Goal: Task Accomplishment & Management: Complete application form

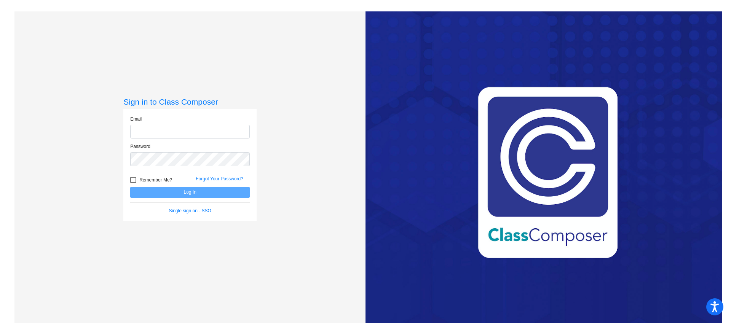
type input "[EMAIL_ADDRESS][DOMAIN_NAME]"
click at [222, 195] on button "Log In" at bounding box center [189, 192] width 119 height 11
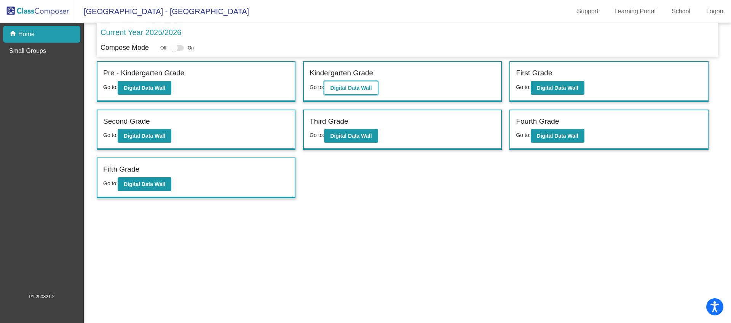
click at [371, 91] on button "Digital Data Wall" at bounding box center [351, 88] width 54 height 14
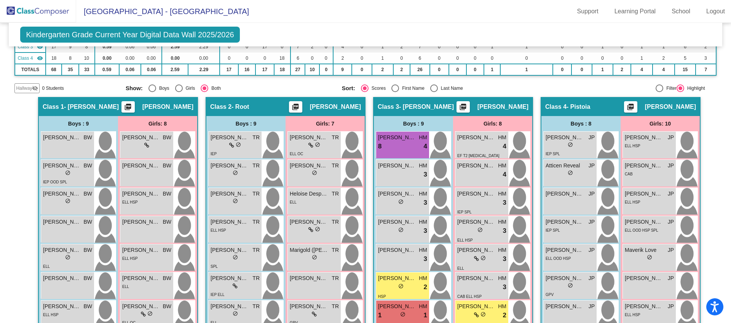
scroll to position [133, 0]
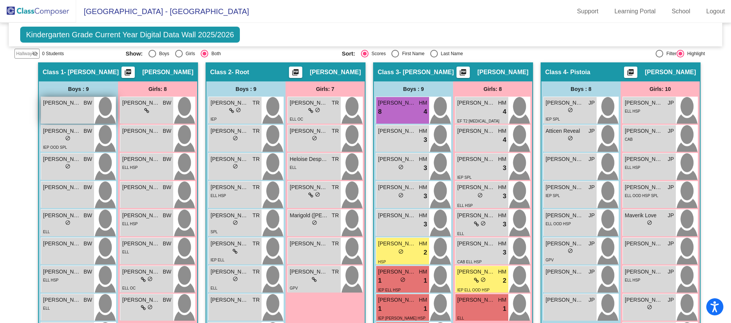
click at [103, 111] on img at bounding box center [105, 110] width 22 height 27
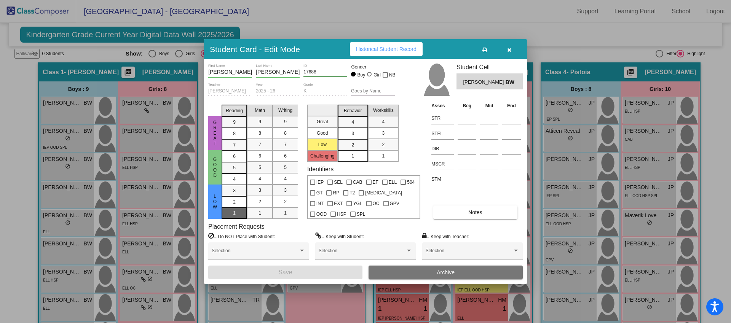
click at [236, 196] on div "1" at bounding box center [234, 190] width 15 height 11
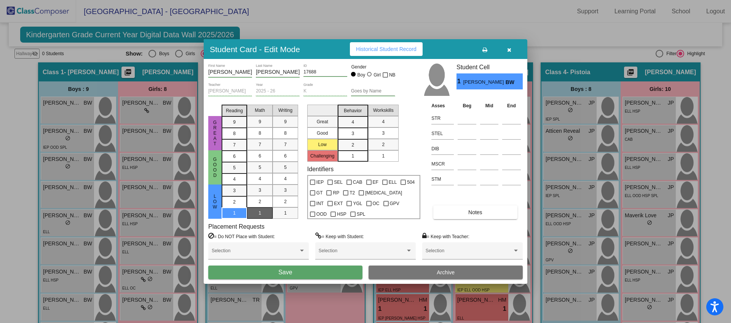
click at [252, 216] on div "1" at bounding box center [259, 212] width 15 height 11
click at [284, 213] on span "1" at bounding box center [285, 213] width 3 height 7
click at [357, 158] on div "1" at bounding box center [352, 155] width 15 height 11
click at [382, 159] on span "1" at bounding box center [383, 156] width 3 height 7
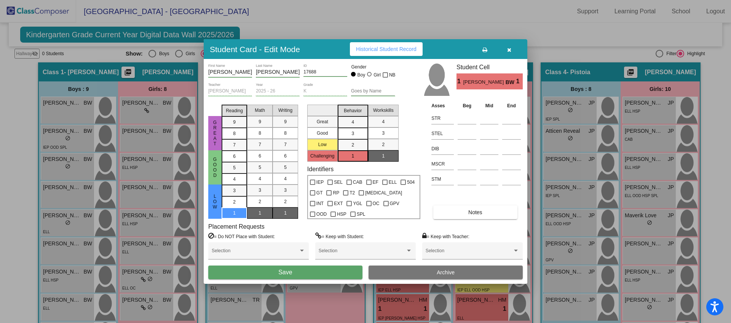
click at [294, 272] on button "Save" at bounding box center [285, 273] width 154 height 14
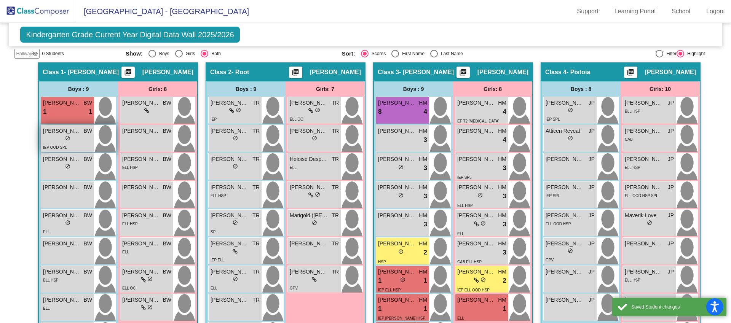
click at [74, 137] on div "lock do_not_disturb_alt" at bounding box center [67, 139] width 49 height 8
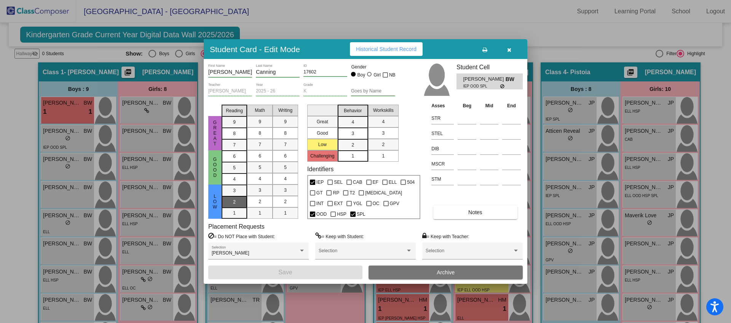
click at [241, 196] on div "2" at bounding box center [234, 190] width 15 height 11
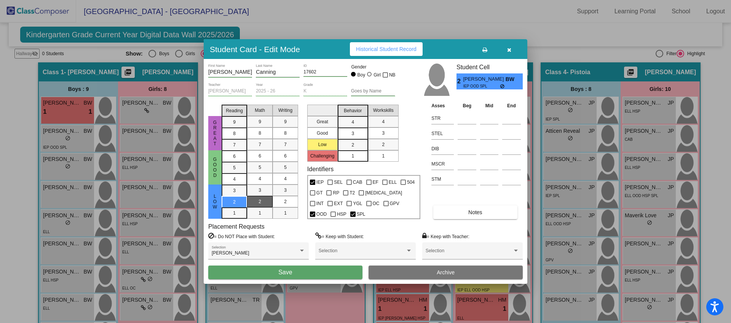
click at [259, 201] on span "2" at bounding box center [259, 201] width 3 height 7
click at [292, 202] on div "2" at bounding box center [285, 201] width 15 height 11
click at [350, 123] on div "4" at bounding box center [352, 121] width 15 height 11
click at [382, 181] on div at bounding box center [384, 182] width 5 height 5
click at [384, 185] on input "ELL" at bounding box center [384, 185] width 0 height 0
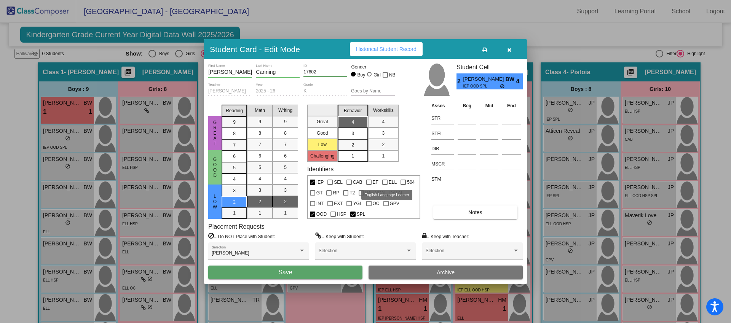
checkbox input "true"
click at [281, 267] on button "Save" at bounding box center [285, 273] width 154 height 14
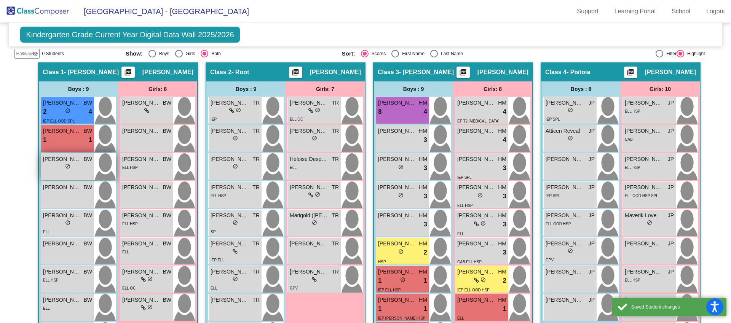
click at [65, 169] on div "lock do_not_disturb_alt" at bounding box center [67, 167] width 5 height 8
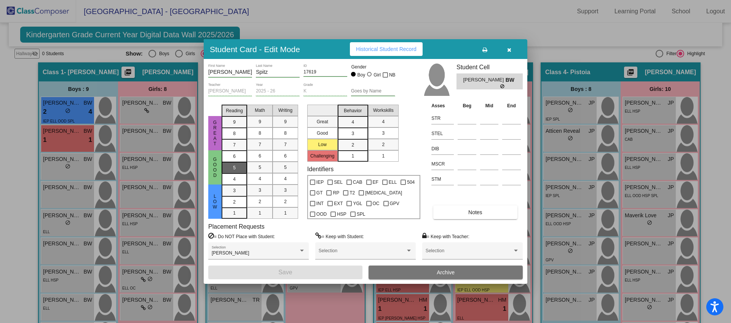
click at [237, 162] on div "5" at bounding box center [234, 156] width 15 height 11
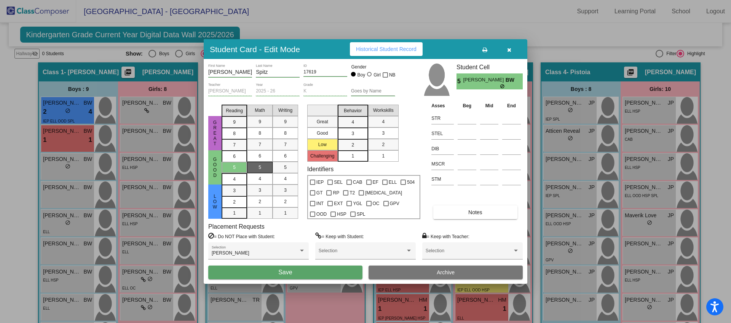
click at [267, 166] on mat-list-option "5" at bounding box center [259, 167] width 25 height 11
click at [287, 172] on div "5" at bounding box center [285, 167] width 15 height 11
click at [353, 128] on div "3" at bounding box center [352, 121] width 15 height 11
click at [269, 269] on button "Save" at bounding box center [285, 273] width 154 height 14
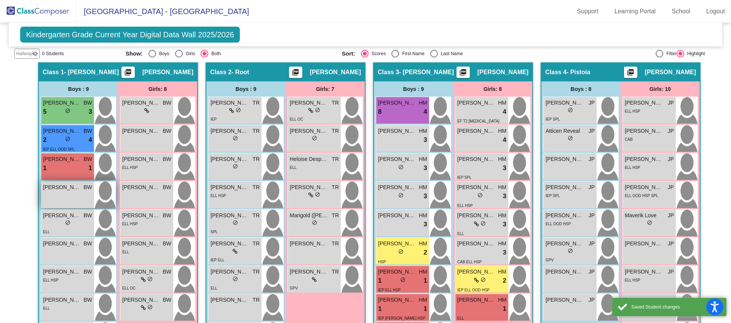
click at [73, 201] on div "[PERSON_NAME] BW lock do_not_disturb_alt" at bounding box center [67, 194] width 53 height 27
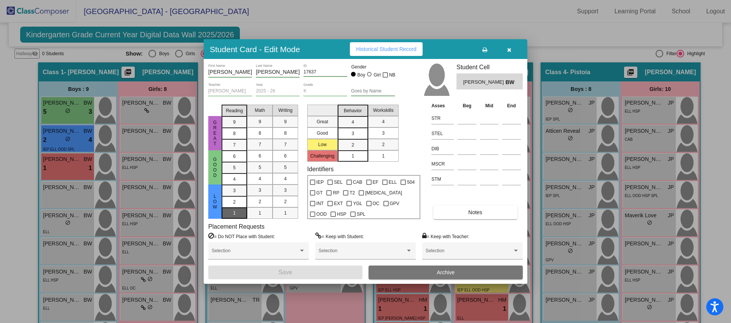
click at [236, 196] on div "1" at bounding box center [234, 190] width 15 height 11
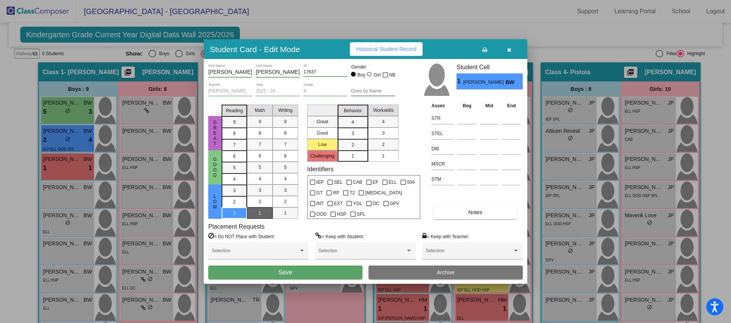
click at [258, 215] on span "1" at bounding box center [259, 213] width 3 height 7
click at [285, 215] on span "1" at bounding box center [285, 213] width 3 height 7
click at [356, 143] on div "2" at bounding box center [352, 144] width 15 height 11
click at [290, 272] on span "Save" at bounding box center [285, 272] width 14 height 6
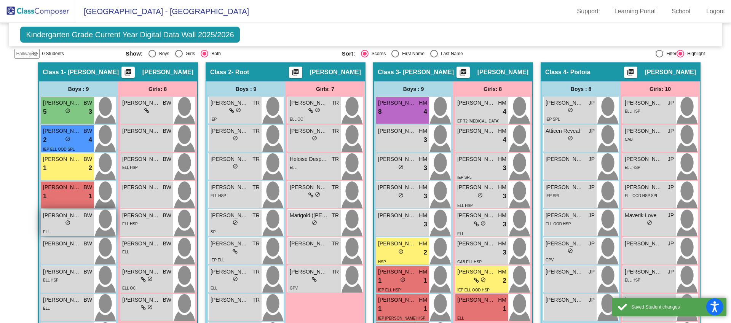
click at [67, 224] on span "do_not_disturb_alt" at bounding box center [67, 222] width 5 height 5
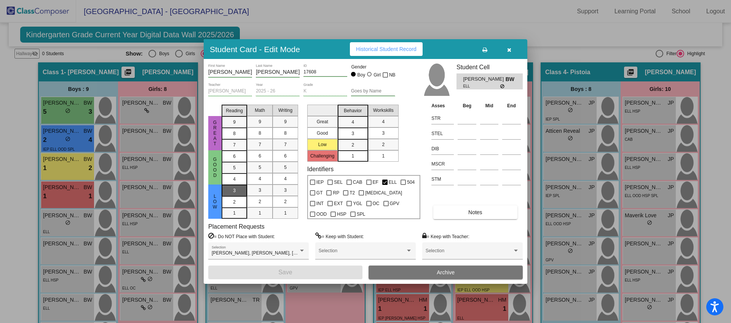
click at [239, 188] on div "3" at bounding box center [234, 190] width 15 height 11
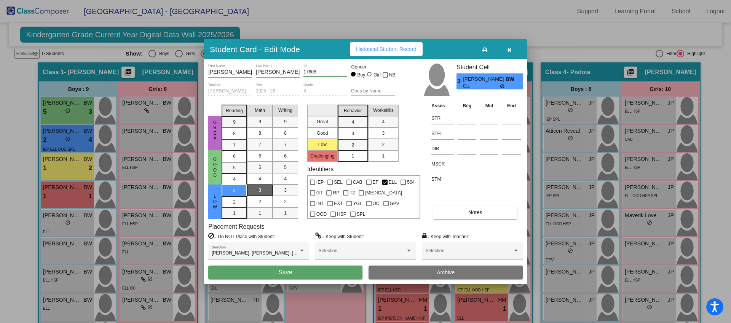
click at [263, 191] on div "3" at bounding box center [259, 190] width 15 height 11
click at [287, 192] on div "3" at bounding box center [285, 190] width 15 height 11
click at [356, 158] on div "1" at bounding box center [352, 155] width 15 height 11
click at [266, 272] on button "Save" at bounding box center [285, 273] width 154 height 14
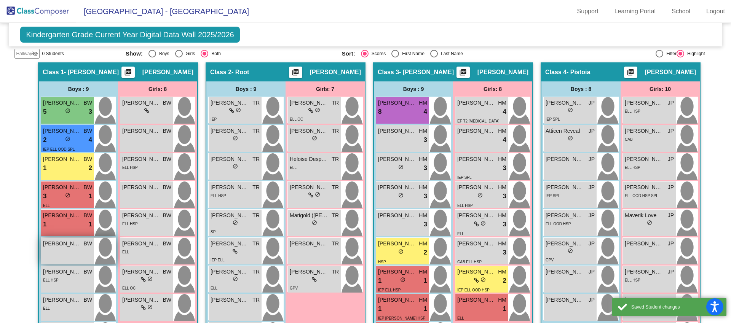
click at [53, 250] on div "Jaxson [PERSON_NAME] lock do_not_disturb_alt" at bounding box center [67, 251] width 53 height 27
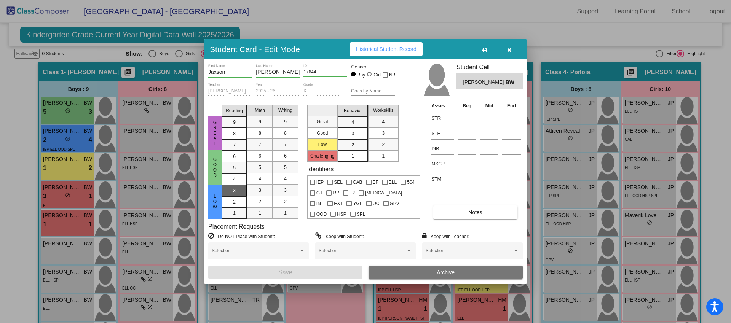
click at [237, 186] on div "3" at bounding box center [234, 190] width 15 height 11
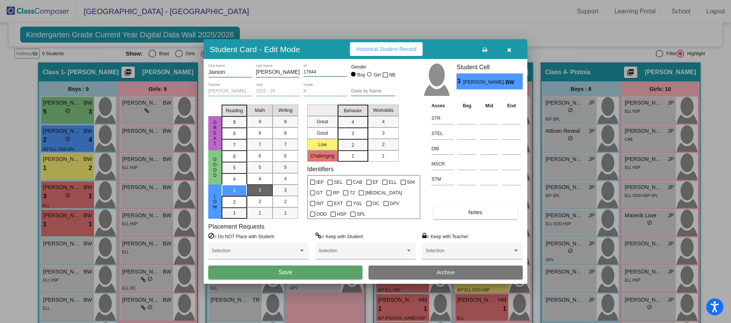
click at [262, 189] on div "3" at bounding box center [259, 190] width 15 height 11
click at [294, 188] on mat-list-option "3" at bounding box center [284, 190] width 25 height 11
click at [357, 145] on div "2" at bounding box center [352, 144] width 15 height 11
click at [286, 272] on span "Save" at bounding box center [285, 272] width 14 height 6
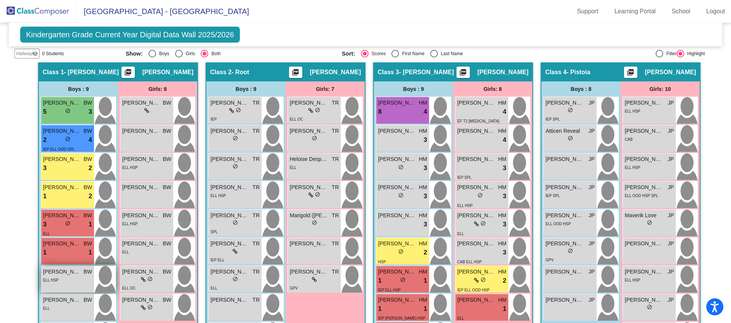
click at [68, 280] on div "ELL HSP" at bounding box center [67, 280] width 49 height 8
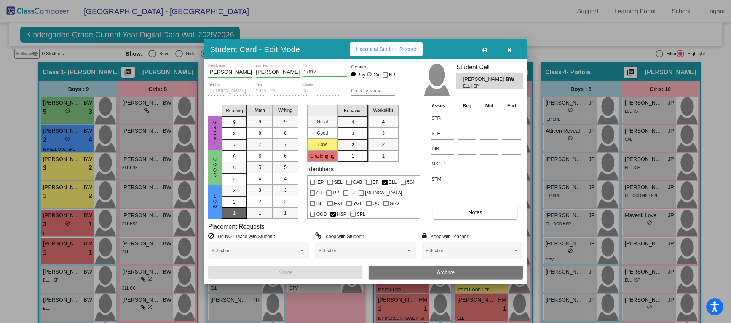
click at [237, 196] on div "1" at bounding box center [234, 190] width 15 height 11
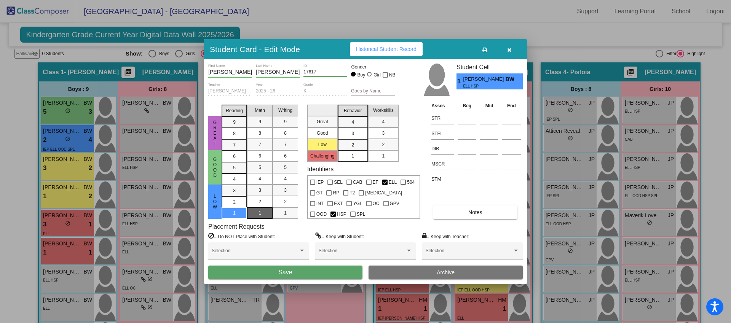
click at [264, 213] on div "1" at bounding box center [259, 212] width 15 height 11
click at [279, 213] on div "1" at bounding box center [285, 212] width 15 height 11
click at [352, 156] on span "1" at bounding box center [352, 156] width 3 height 7
click at [295, 276] on button "Save" at bounding box center [285, 273] width 154 height 14
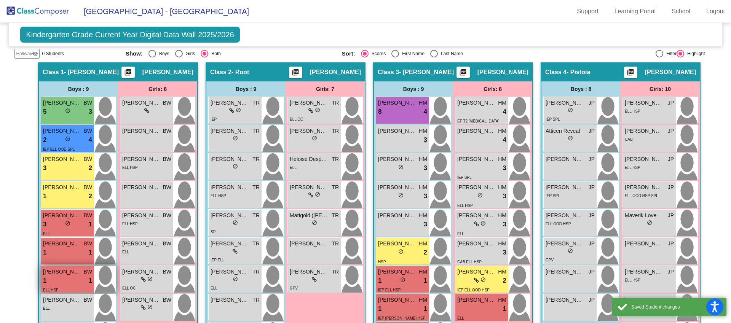
click at [48, 283] on div "1 lock do_not_disturb_alt 1" at bounding box center [67, 281] width 49 height 10
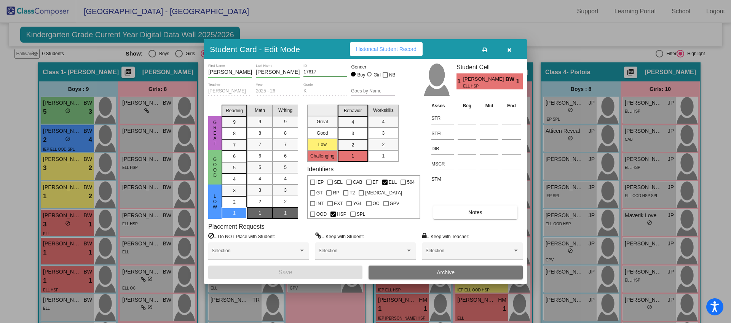
click at [508, 49] on icon "button" at bounding box center [509, 49] width 4 height 5
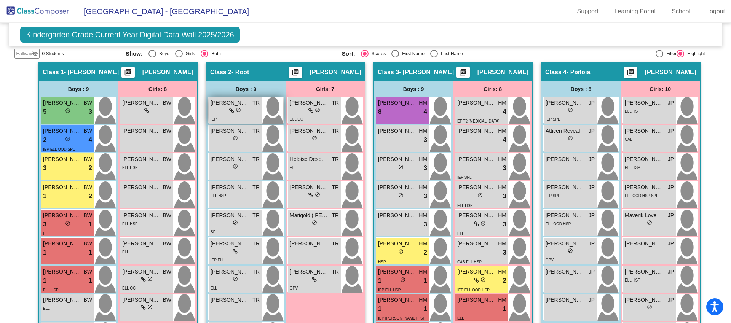
scroll to position [200, 0]
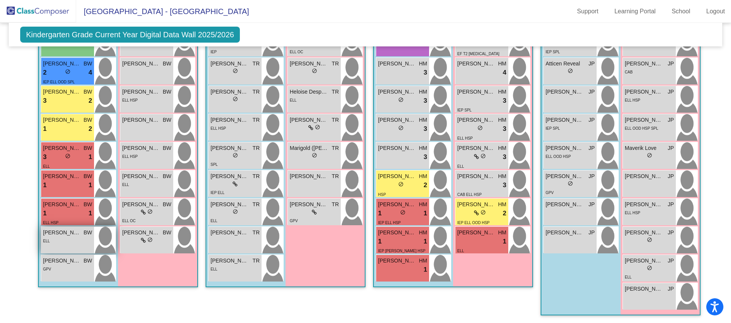
click at [73, 246] on div "[PERSON_NAME] lock do_not_disturb_alt ELL" at bounding box center [67, 240] width 53 height 27
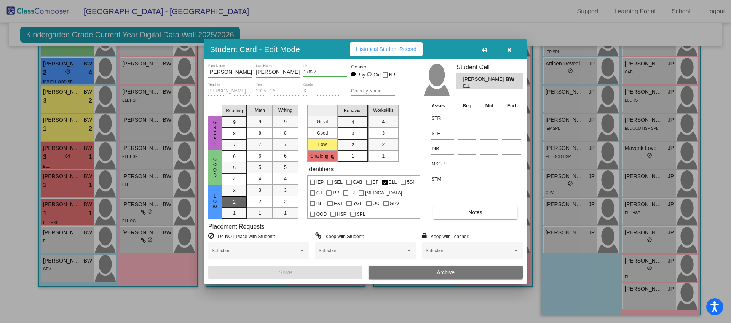
click at [237, 196] on div "2" at bounding box center [234, 190] width 15 height 11
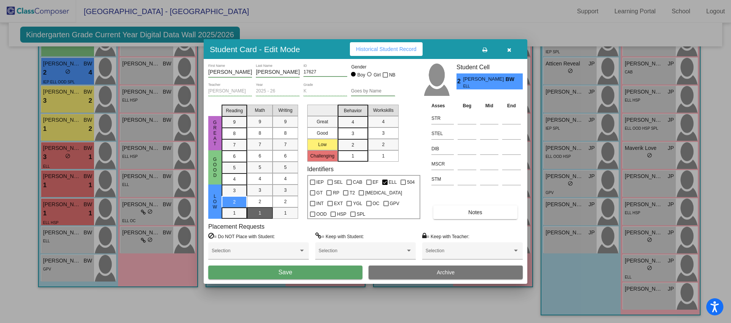
click at [258, 211] on div "1" at bounding box center [259, 212] width 15 height 11
click at [282, 211] on div "1" at bounding box center [285, 212] width 15 height 11
click at [353, 142] on span "2" at bounding box center [352, 145] width 3 height 7
click at [280, 273] on span "Save" at bounding box center [285, 272] width 14 height 6
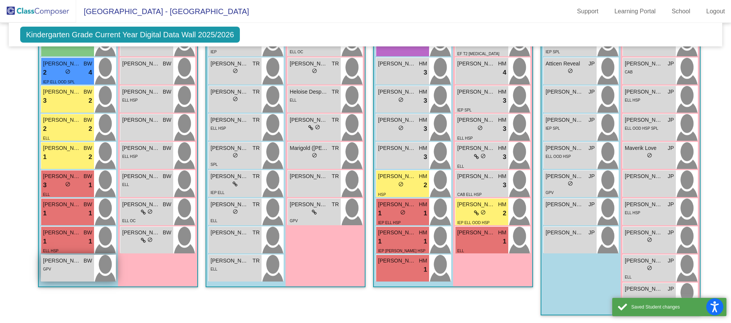
click at [82, 269] on div "GPV" at bounding box center [67, 269] width 49 height 8
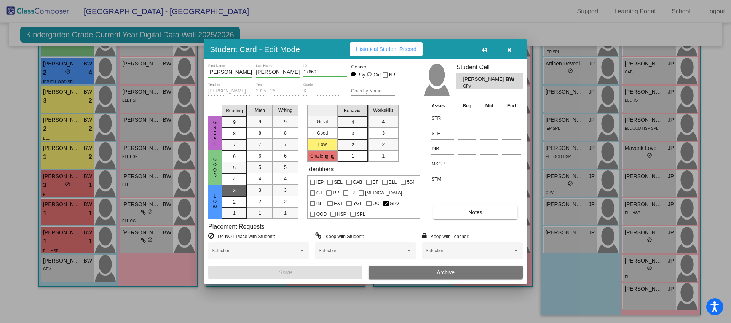
click at [238, 188] on div "3" at bounding box center [234, 190] width 15 height 11
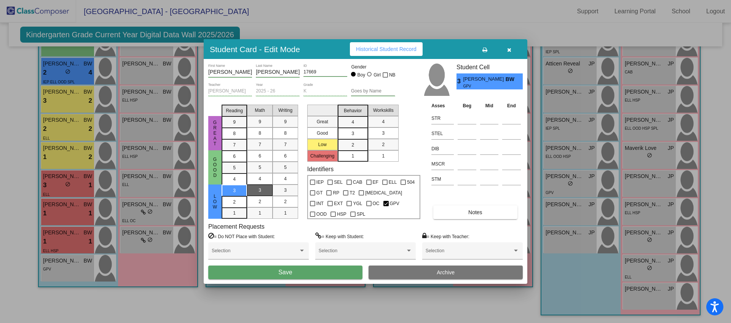
click at [264, 190] on div "3" at bounding box center [259, 190] width 15 height 11
click at [283, 193] on div "3" at bounding box center [285, 190] width 15 height 11
click at [353, 126] on span "3" at bounding box center [352, 122] width 3 height 7
click at [304, 272] on button "Save" at bounding box center [285, 273] width 154 height 14
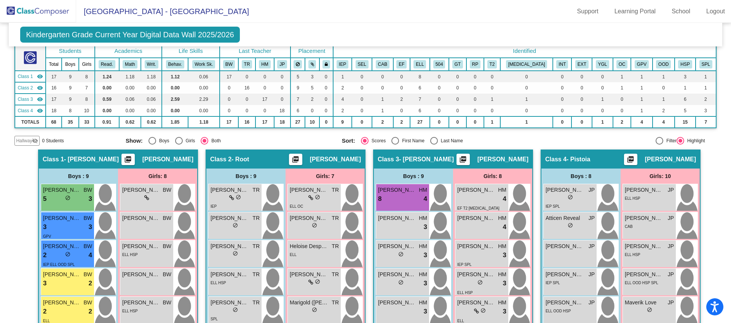
scroll to position [60, 0]
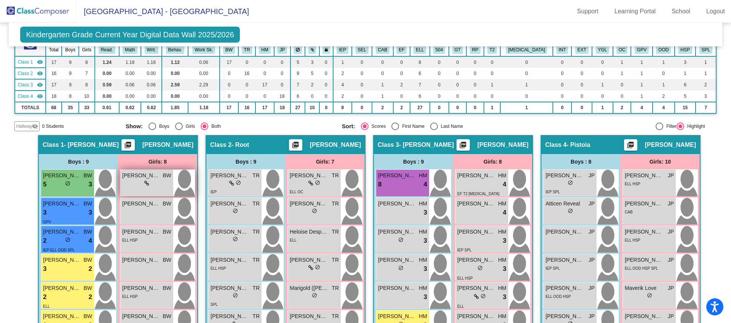
click at [150, 189] on div "[PERSON_NAME] BW lock do_not_disturb_alt" at bounding box center [146, 183] width 53 height 27
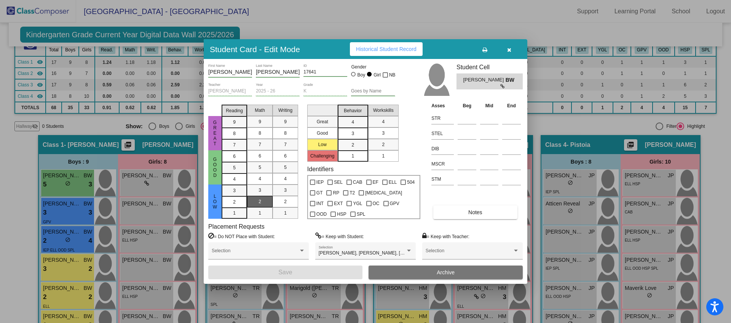
click at [255, 200] on div "2" at bounding box center [259, 201] width 15 height 11
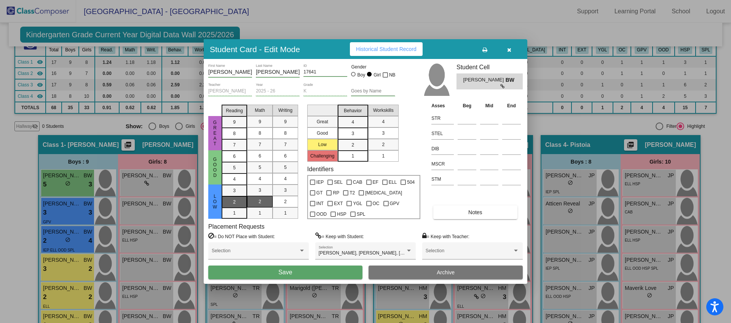
click at [240, 196] on div "2" at bounding box center [234, 190] width 15 height 11
click at [291, 199] on div "2" at bounding box center [285, 201] width 15 height 11
click at [354, 123] on div "4" at bounding box center [352, 121] width 15 height 11
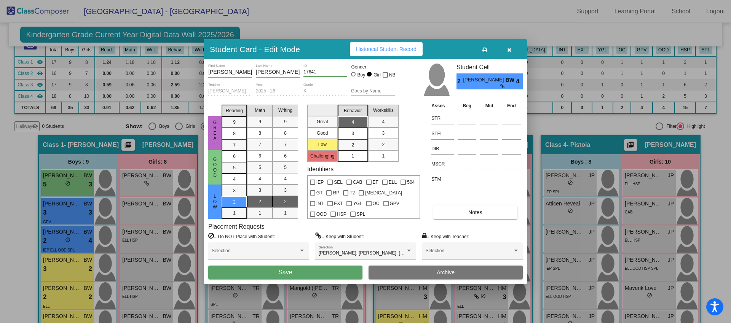
click at [327, 270] on button "Save" at bounding box center [285, 273] width 154 height 14
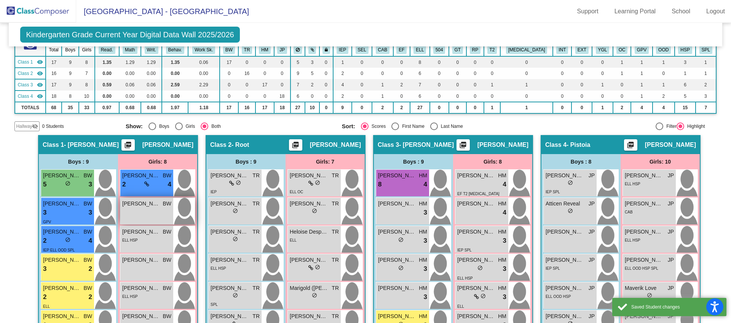
click at [145, 221] on div "[PERSON_NAME] BW lock do_not_disturb_alt" at bounding box center [146, 211] width 53 height 27
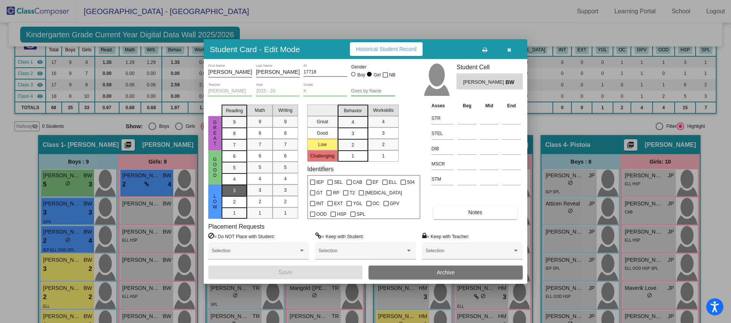
click at [236, 192] on div "3" at bounding box center [234, 190] width 15 height 11
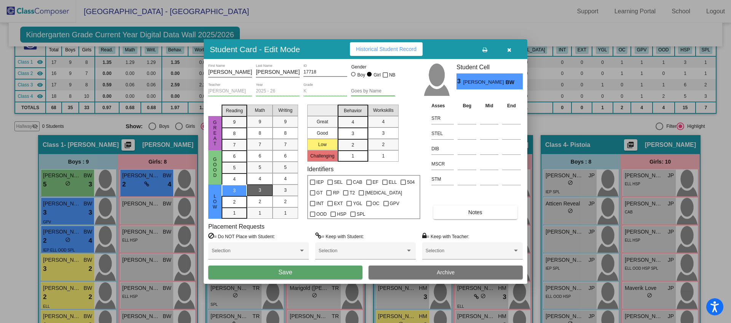
click at [264, 191] on div "3" at bounding box center [259, 190] width 15 height 11
click at [284, 191] on span "3" at bounding box center [285, 190] width 3 height 7
click at [356, 128] on div "3" at bounding box center [352, 121] width 15 height 11
click at [321, 272] on button "Save" at bounding box center [285, 273] width 154 height 14
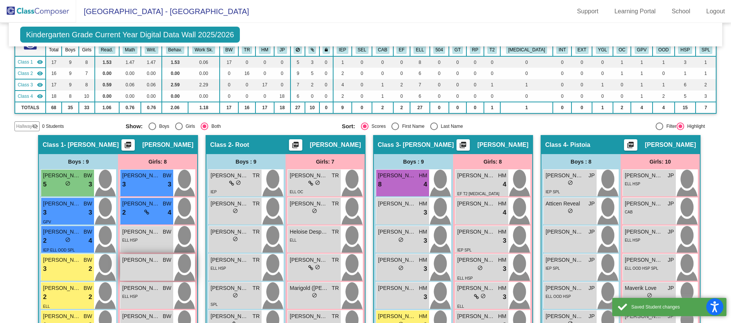
click at [152, 268] on div "[PERSON_NAME] BW lock do_not_disturb_alt" at bounding box center [146, 267] width 53 height 27
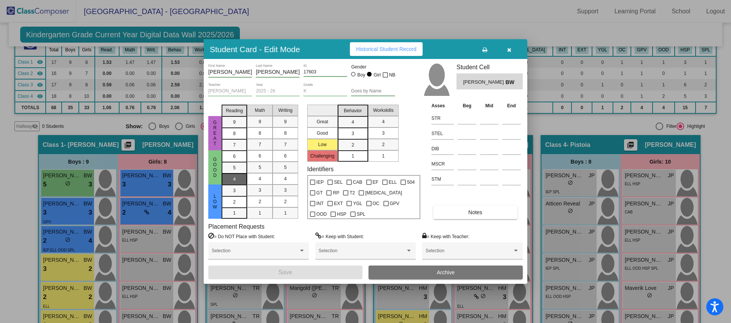
click at [235, 160] on span "4" at bounding box center [234, 156] width 3 height 7
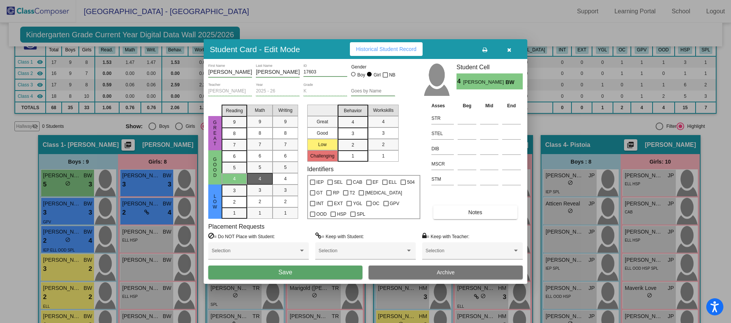
click at [258, 182] on span "4" at bounding box center [259, 178] width 3 height 7
click at [260, 190] on span "3" at bounding box center [259, 190] width 3 height 7
click at [280, 189] on div "3" at bounding box center [285, 190] width 15 height 11
click at [354, 128] on div "3" at bounding box center [352, 121] width 15 height 11
click at [258, 267] on button "Save" at bounding box center [285, 273] width 154 height 14
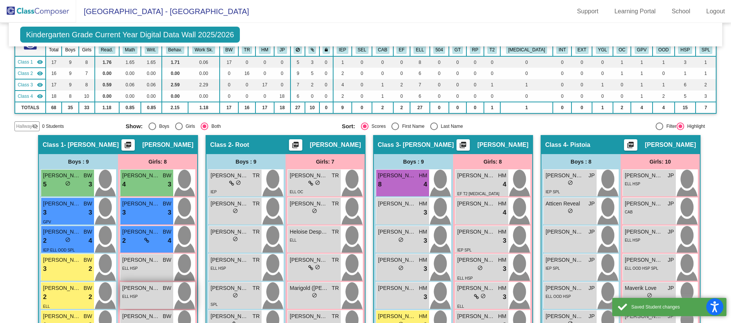
click at [141, 298] on div "ELL HSP" at bounding box center [146, 296] width 49 height 8
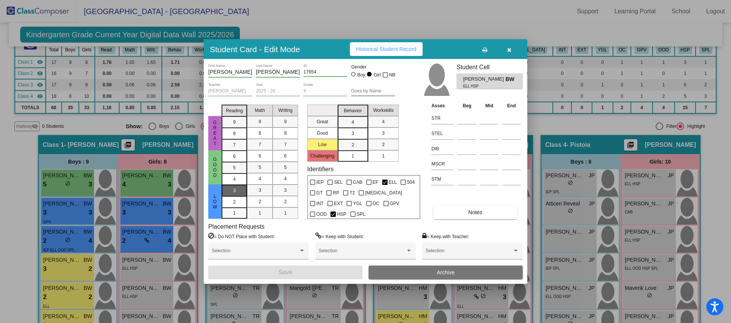
click at [236, 188] on div "3" at bounding box center [234, 190] width 15 height 11
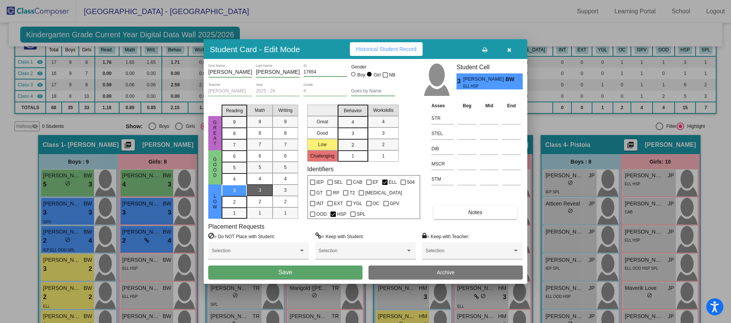
click at [255, 191] on div "3" at bounding box center [259, 190] width 15 height 11
click at [289, 191] on div "3" at bounding box center [285, 190] width 15 height 11
click at [349, 121] on div "4" at bounding box center [352, 121] width 15 height 11
click at [265, 272] on button "Save" at bounding box center [285, 273] width 154 height 14
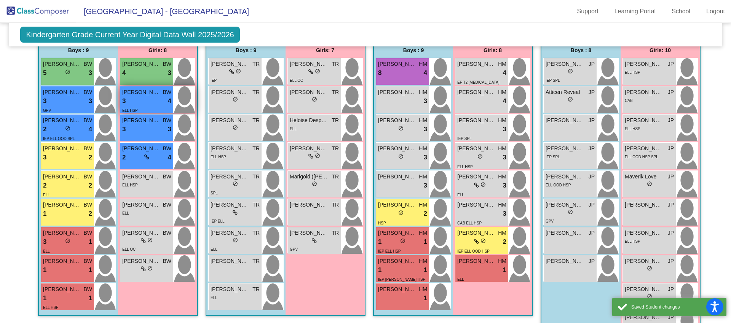
scroll to position [200, 0]
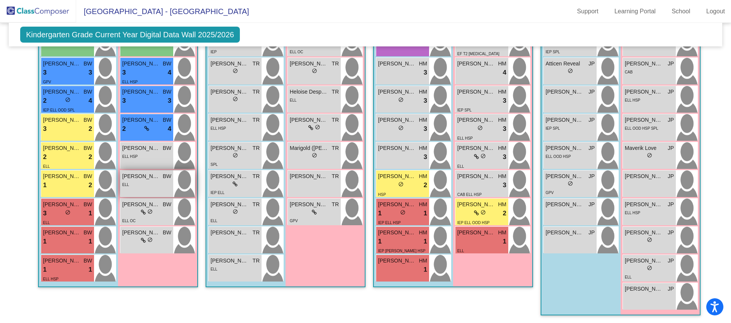
click at [142, 190] on div "[PERSON_NAME] BW lock do_not_disturb_alt ELL" at bounding box center [146, 183] width 53 height 27
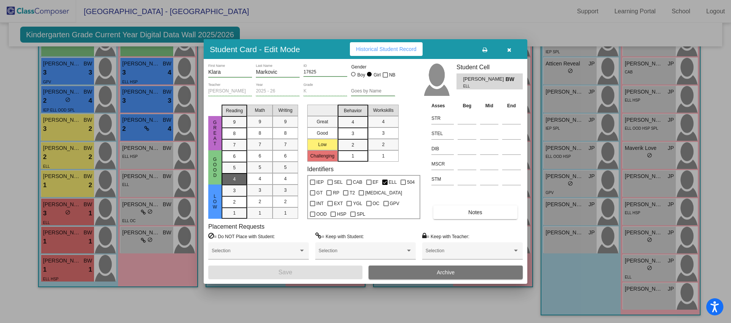
click at [234, 160] on span "4" at bounding box center [234, 156] width 3 height 7
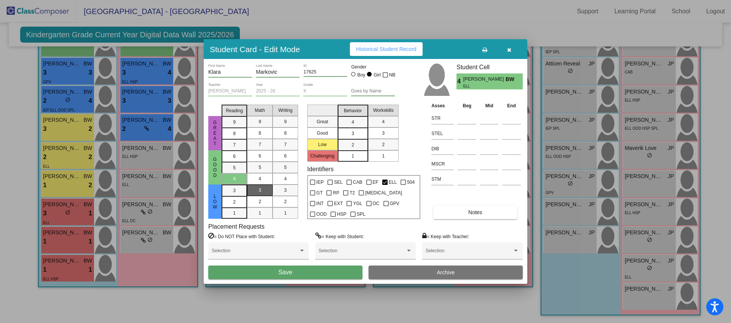
click at [257, 188] on div "3" at bounding box center [259, 190] width 15 height 11
click at [284, 190] on span "3" at bounding box center [285, 190] width 3 height 7
click at [353, 126] on span "3" at bounding box center [352, 122] width 3 height 7
click at [314, 271] on button "Save" at bounding box center [285, 273] width 154 height 14
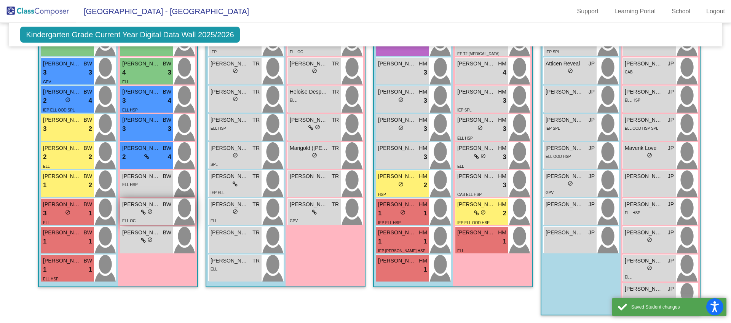
click at [156, 210] on div "lock do_not_disturb_alt" at bounding box center [146, 213] width 49 height 8
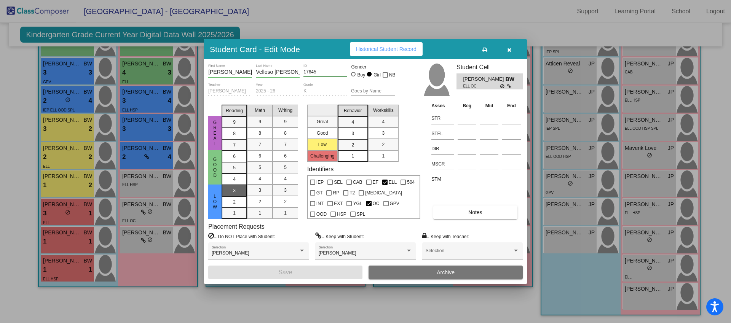
click at [237, 191] on div "3" at bounding box center [234, 190] width 15 height 11
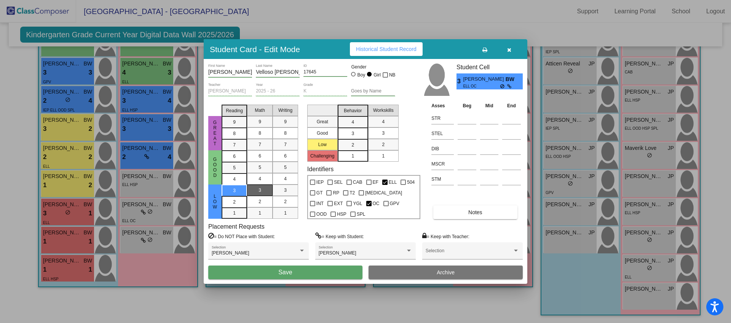
click at [255, 192] on div "3" at bounding box center [259, 190] width 15 height 11
click at [278, 191] on div "3" at bounding box center [285, 190] width 15 height 11
click at [353, 126] on span "3" at bounding box center [352, 122] width 3 height 7
click at [248, 274] on button "Save" at bounding box center [285, 273] width 154 height 14
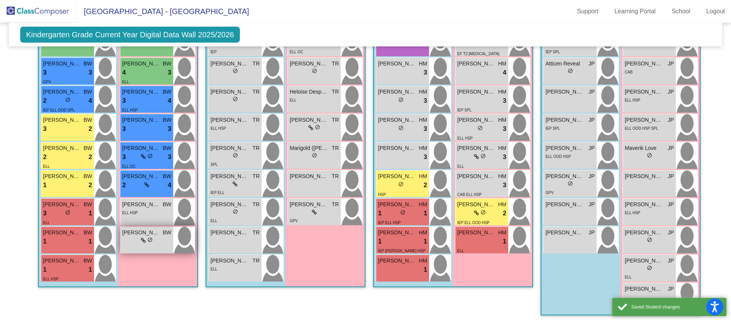
click at [131, 244] on div "lock do_not_disturb_alt" at bounding box center [146, 241] width 49 height 8
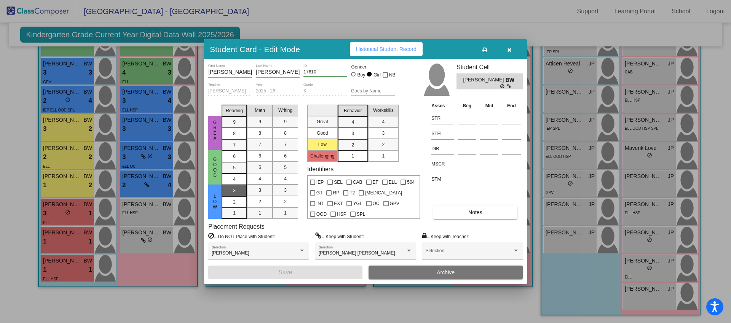
click at [240, 190] on div "3" at bounding box center [234, 190] width 15 height 11
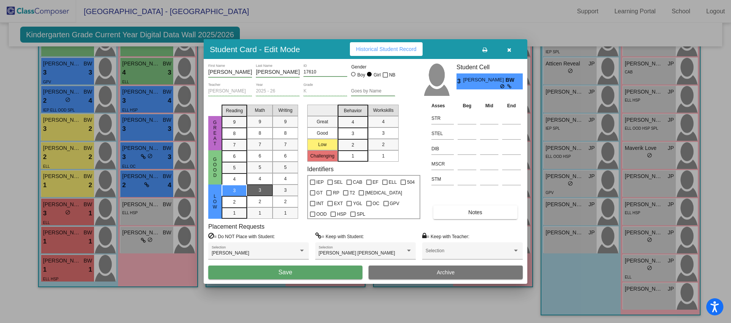
click at [269, 186] on mat-list-option "3" at bounding box center [259, 190] width 25 height 11
click at [286, 190] on span "3" at bounding box center [285, 190] width 3 height 7
click at [355, 128] on div "3" at bounding box center [352, 121] width 15 height 11
click at [309, 272] on button "Save" at bounding box center [285, 273] width 154 height 14
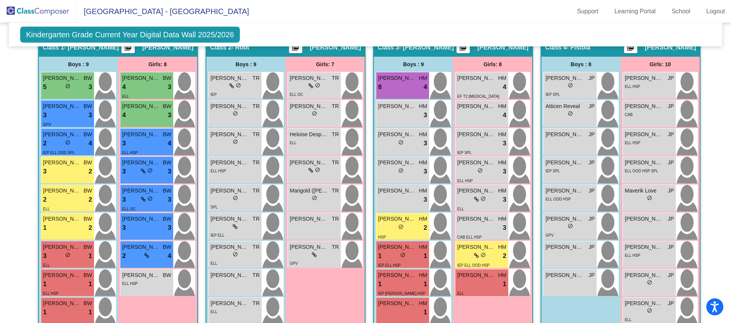
scroll to position [200, 0]
